Goal: Information Seeking & Learning: Learn about a topic

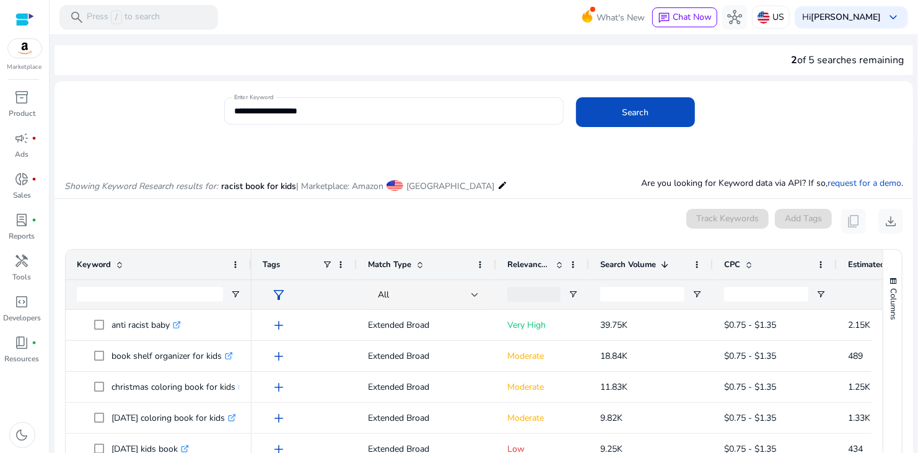
scroll to position [0, 217]
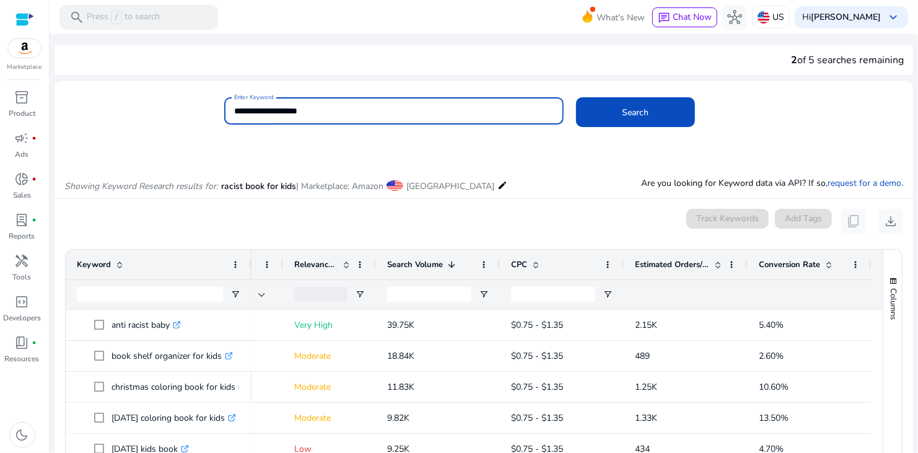
drag, startPoint x: 341, startPoint y: 110, endPoint x: 198, endPoint y: 109, distance: 143.7
click at [187, 102] on div "**********" at bounding box center [479, 117] width 849 height 40
click at [597, 111] on span at bounding box center [635, 112] width 119 height 30
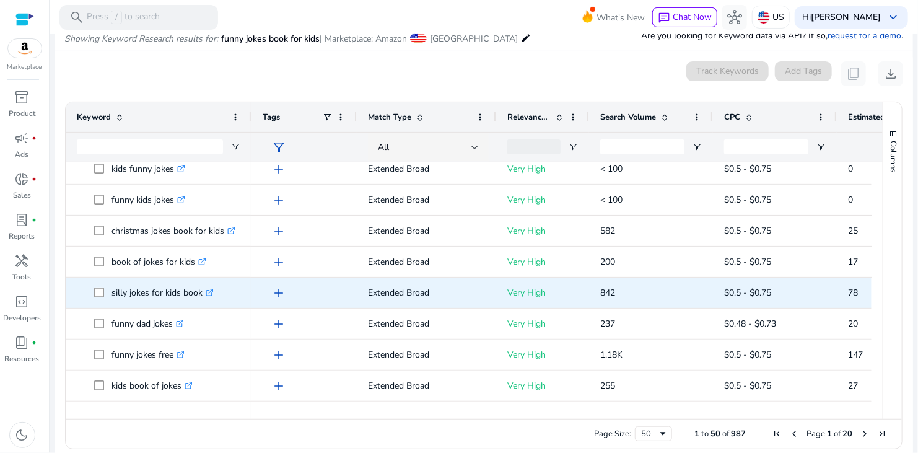
scroll to position [0, 0]
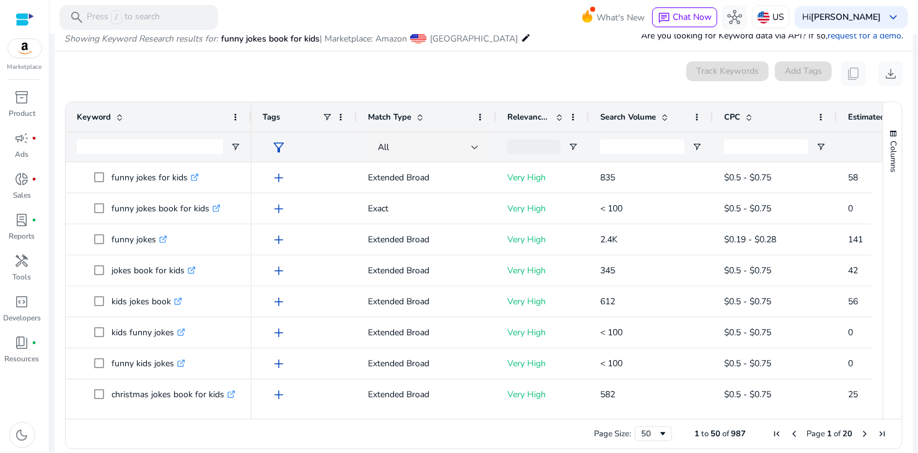
click at [624, 116] on span "Search Volume" at bounding box center [628, 117] width 56 height 11
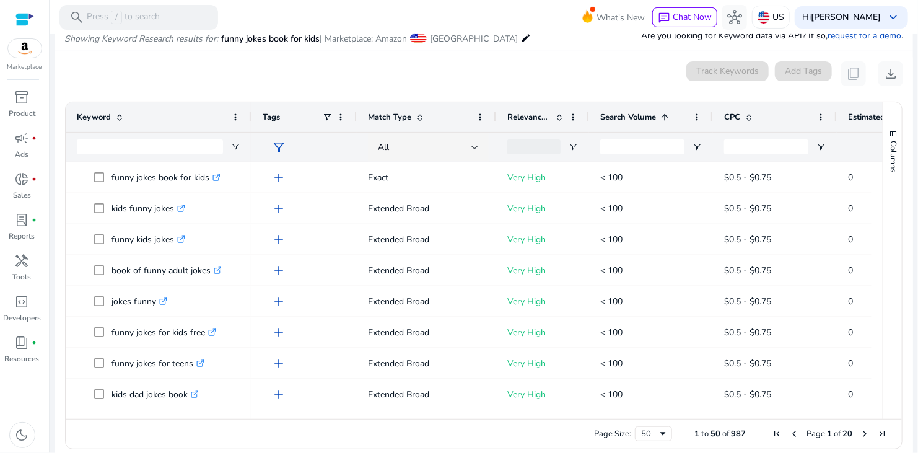
click at [624, 116] on span "Search Volume" at bounding box center [628, 117] width 56 height 11
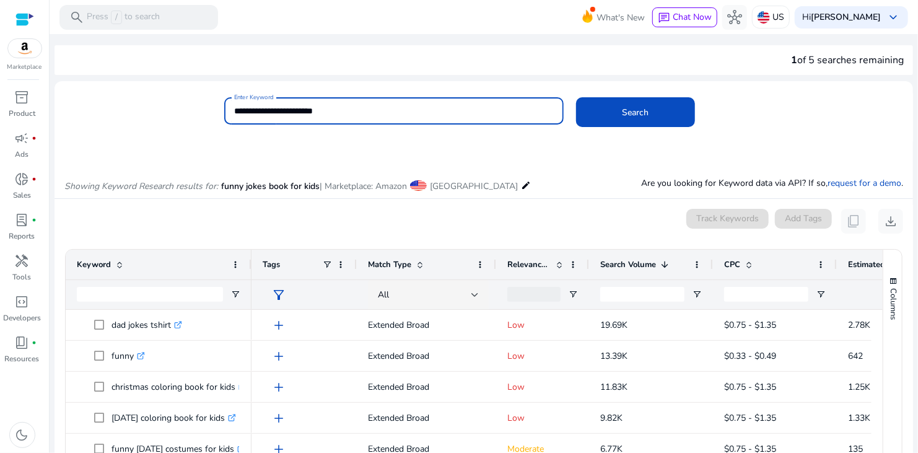
drag, startPoint x: 366, startPoint y: 112, endPoint x: 217, endPoint y: 112, distance: 148.1
click at [217, 112] on div "**********" at bounding box center [479, 117] width 849 height 40
type input "**********"
click at [576, 97] on button "Search" at bounding box center [635, 112] width 119 height 30
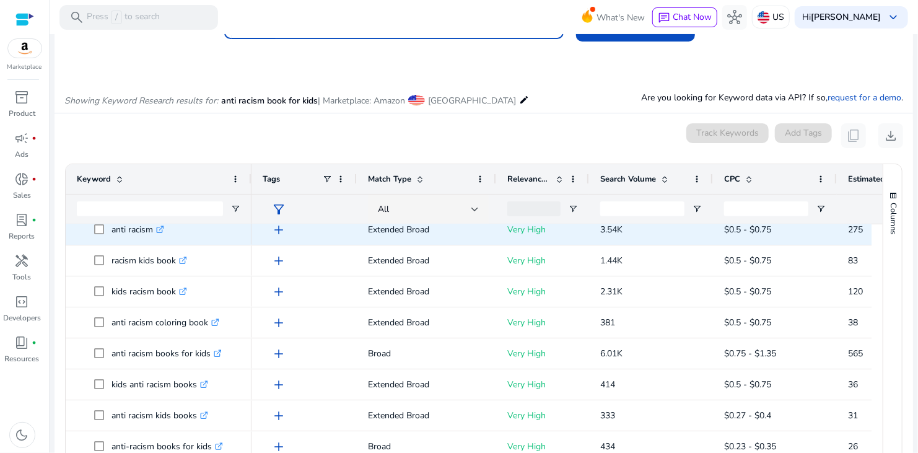
scroll to position [186, 0]
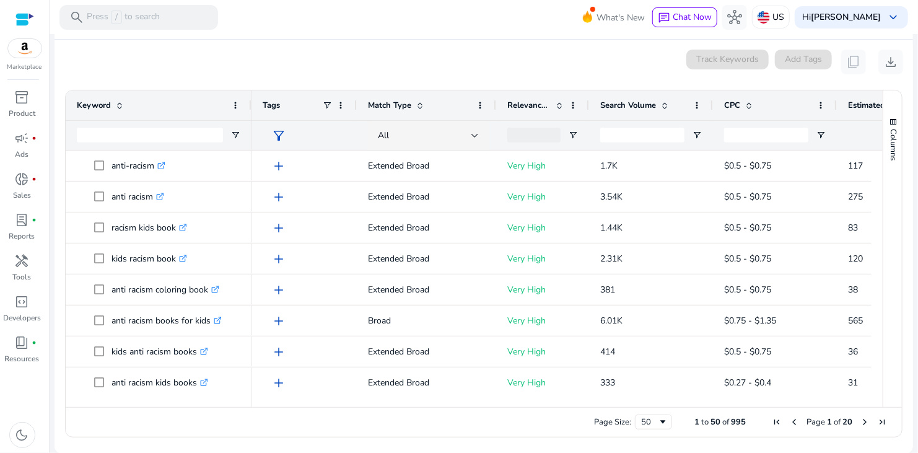
drag, startPoint x: 688, startPoint y: 402, endPoint x: 763, endPoint y: 402, distance: 74.4
click at [763, 402] on div at bounding box center [562, 401] width 620 height 11
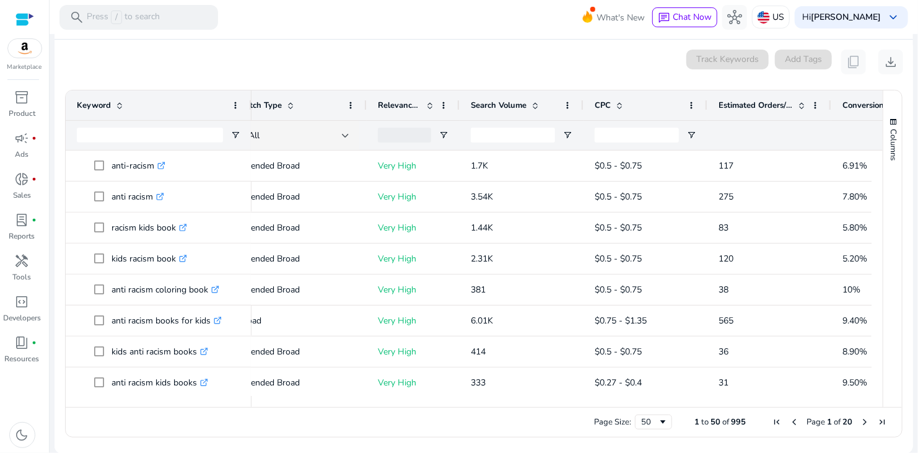
click at [760, 108] on span "Estimated Orders/Month" at bounding box center [756, 105] width 74 height 11
click at [758, 108] on span "Estimated Orders/Month" at bounding box center [756, 105] width 74 height 11
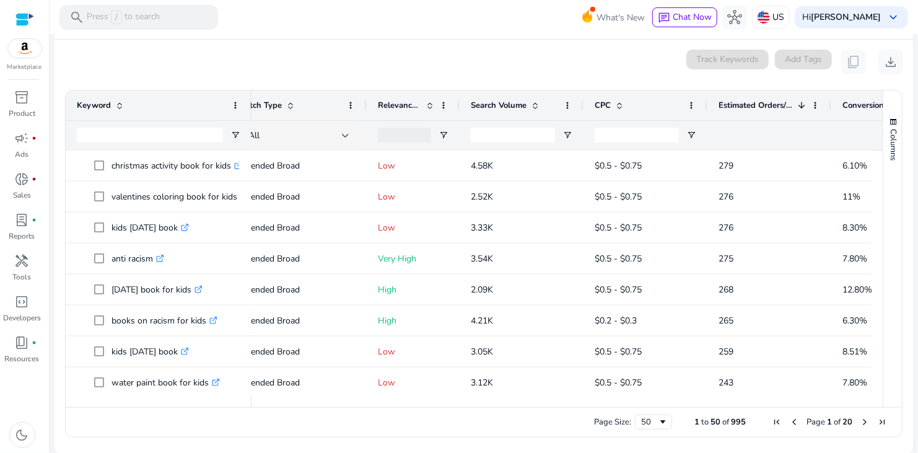
click at [154, 99] on div "Keyword" at bounding box center [152, 106] width 150 height 24
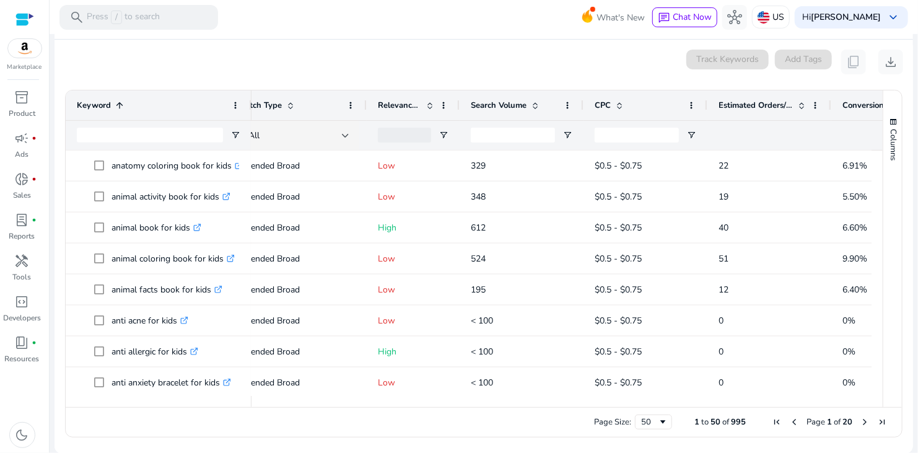
click at [153, 101] on div "Keyword 1" at bounding box center [152, 106] width 150 height 24
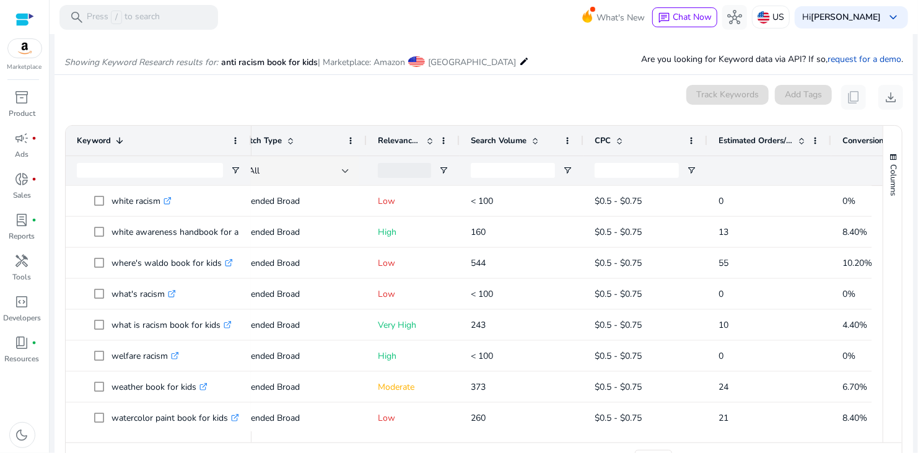
click at [490, 143] on span "Search Volume" at bounding box center [499, 140] width 56 height 11
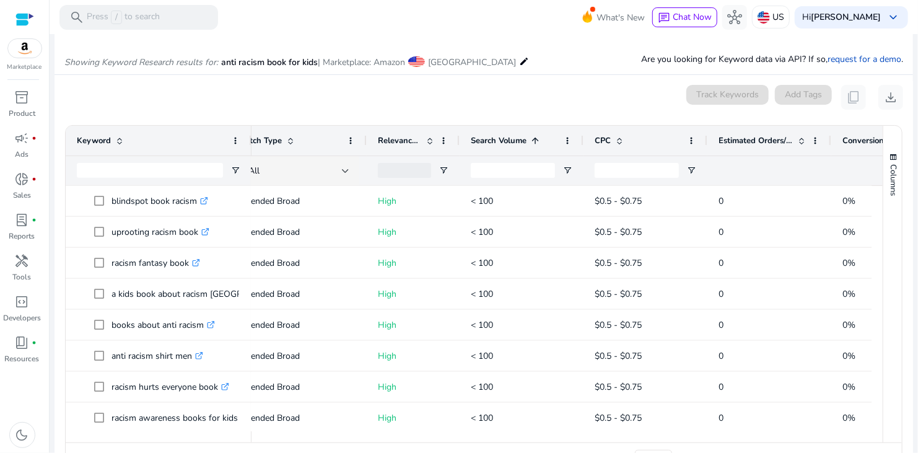
click at [490, 143] on span "Search Volume" at bounding box center [499, 140] width 56 height 11
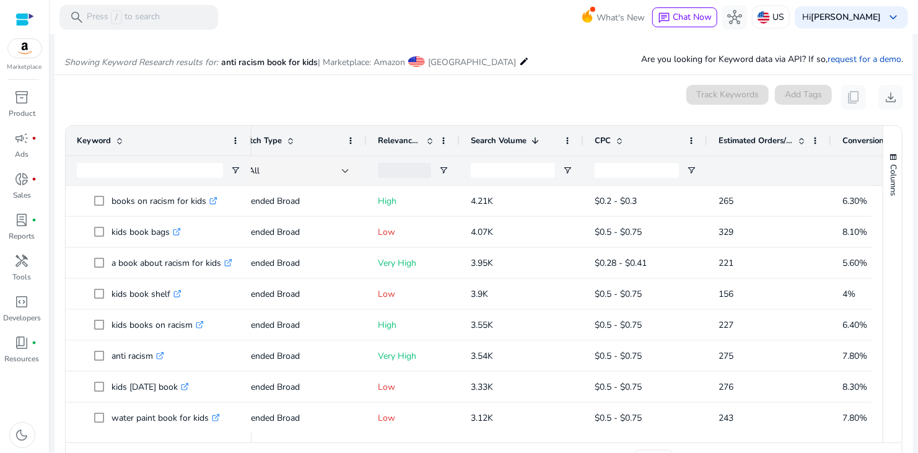
click at [393, 139] on span "Relevance Score" at bounding box center [399, 140] width 43 height 11
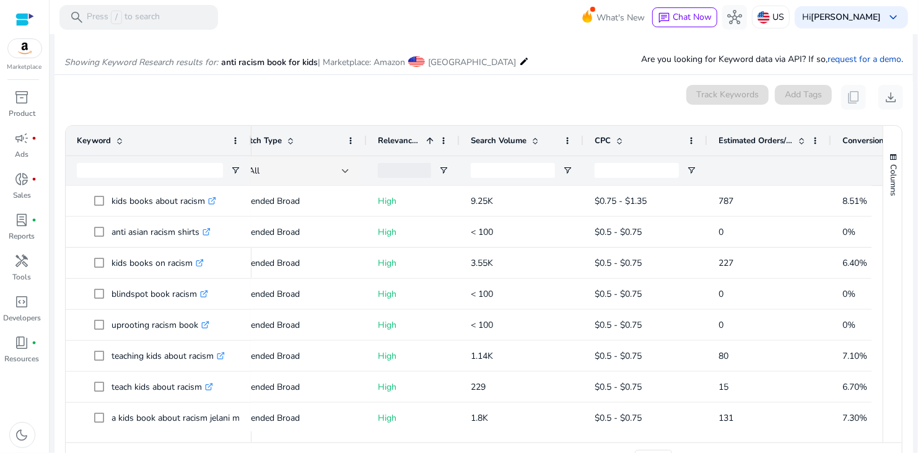
click at [410, 144] on span "Relevance Score" at bounding box center [399, 140] width 43 height 11
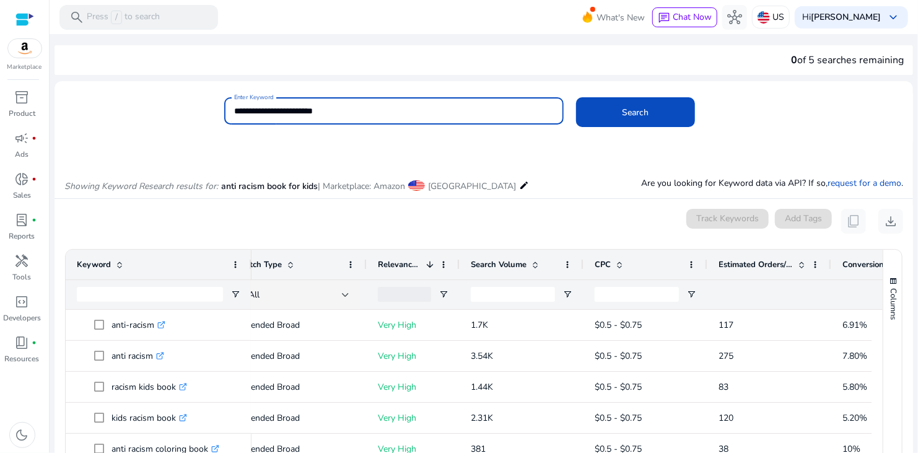
drag, startPoint x: 335, startPoint y: 115, endPoint x: 251, endPoint y: 108, distance: 83.9
click at [251, 108] on input "**********" at bounding box center [394, 111] width 320 height 14
